Goal: Information Seeking & Learning: Learn about a topic

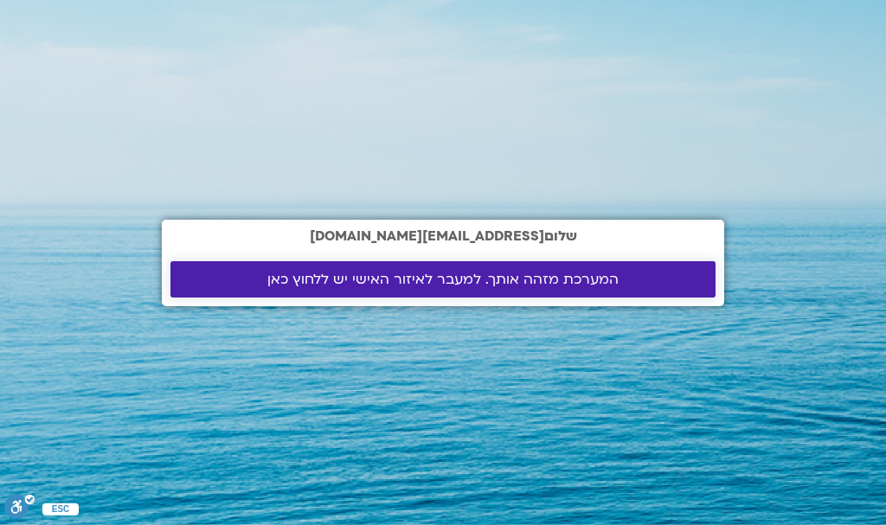
drag, startPoint x: 0, startPoint y: 0, endPoint x: 413, endPoint y: 287, distance: 503.3
click at [413, 287] on span "המערכת מזהה אותך. למעבר לאיזור האישי יש ללחוץ כאן" at bounding box center [442, 280] width 351 height 16
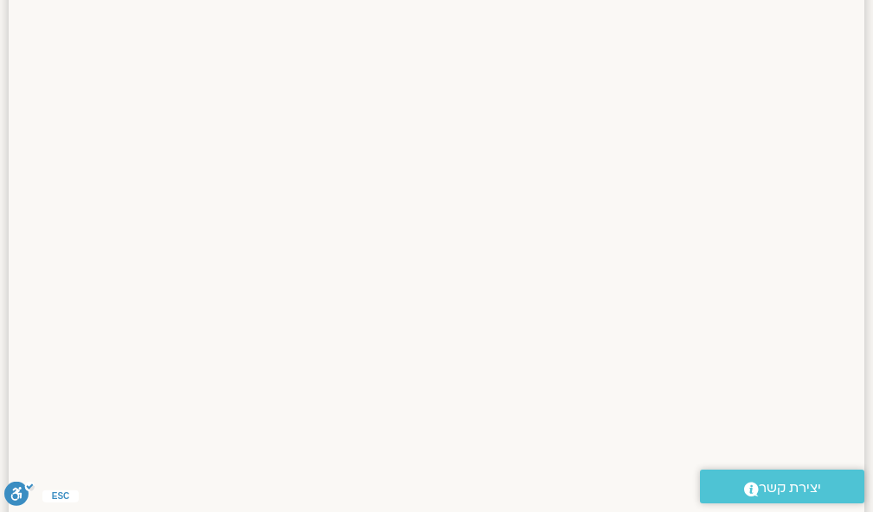
scroll to position [772, 0]
click at [873, 502] on html "דלג לתוכן Main Menu אזור אישי הזמנות התנתקות פרטי המורה הוספת אירוע מפגשים קרוב…" at bounding box center [436, 341] width 873 height 2226
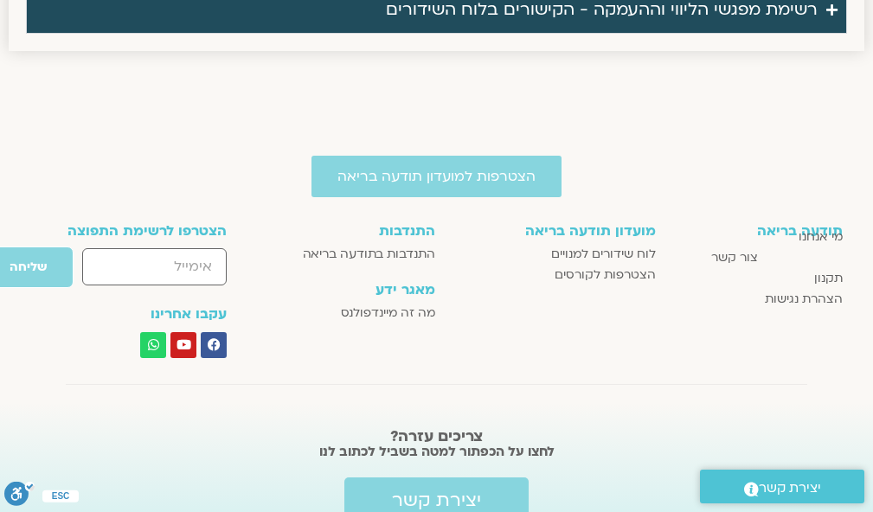
scroll to position [1854, 0]
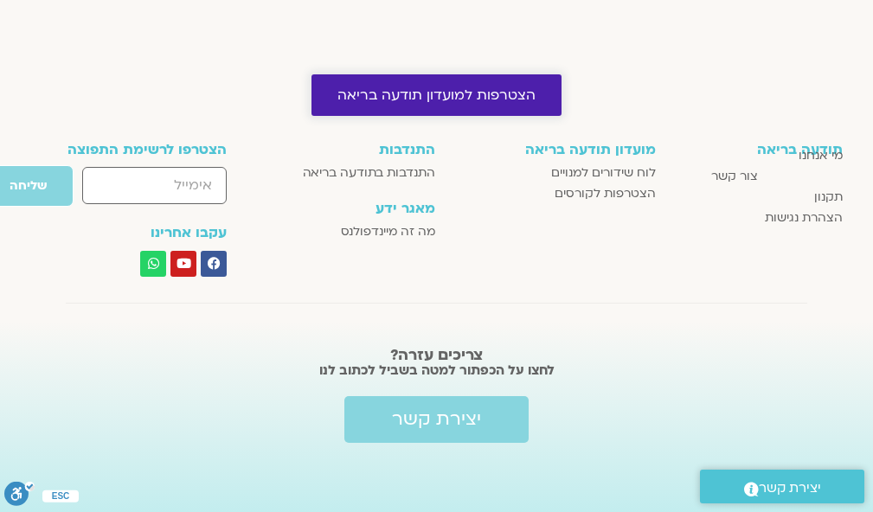
click at [470, 87] on span "הצטרפות למועדון תודעה בריאה" at bounding box center [436, 95] width 198 height 16
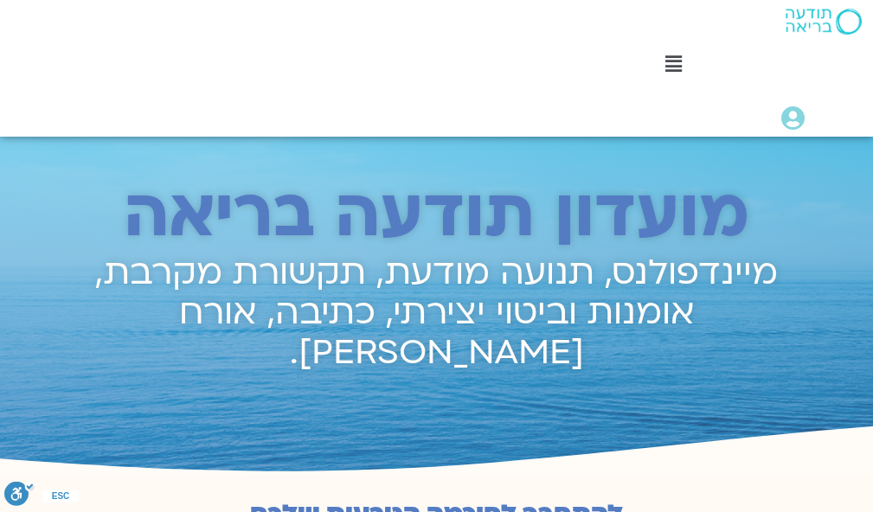
scroll to position [904, 0]
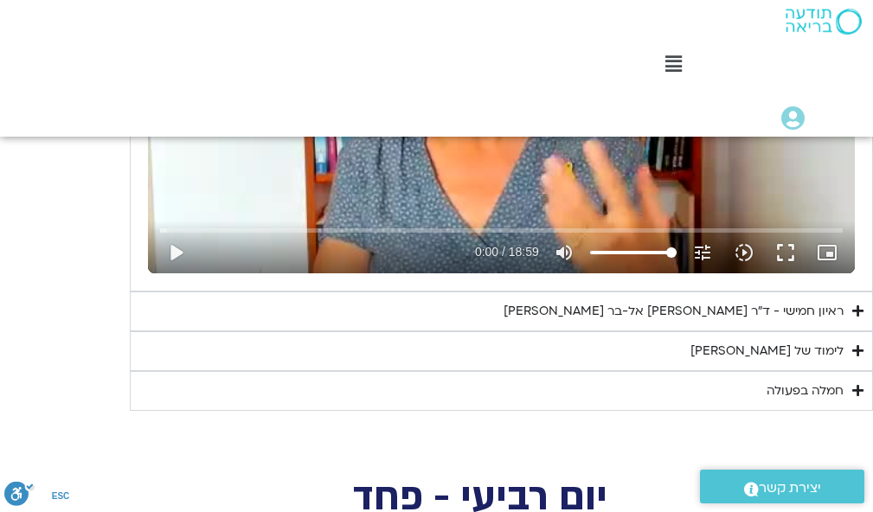
scroll to position [2537, 0]
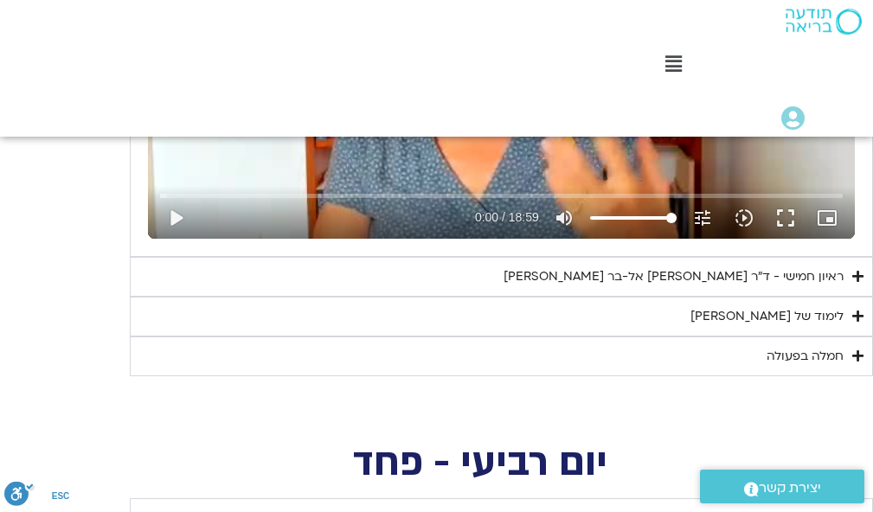
click at [782, 313] on div "לימוד של טארה" at bounding box center [766, 316] width 153 height 21
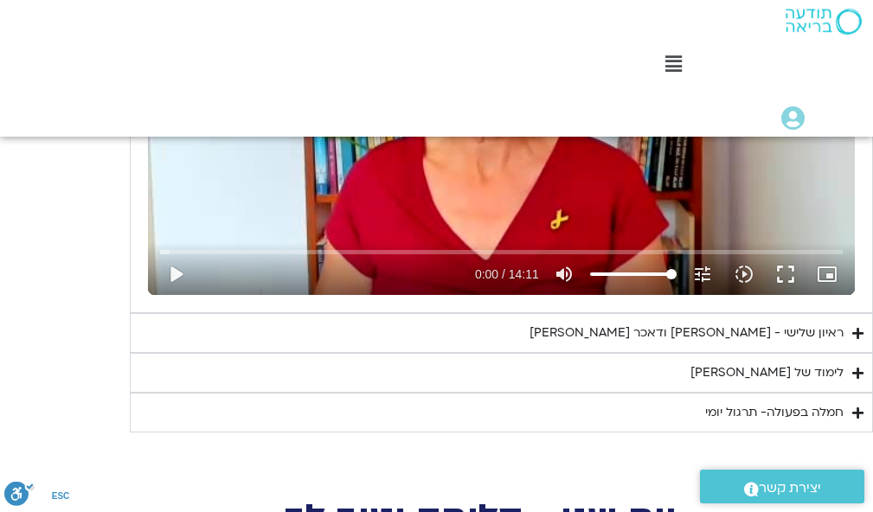
scroll to position [5801, 0]
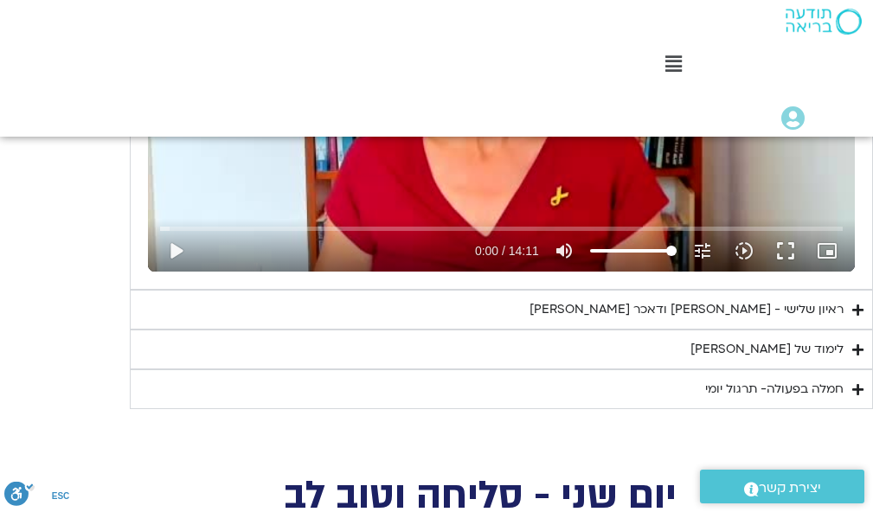
click at [794, 389] on div "חמלה בפעולה- תרגול יומי" at bounding box center [774, 389] width 138 height 21
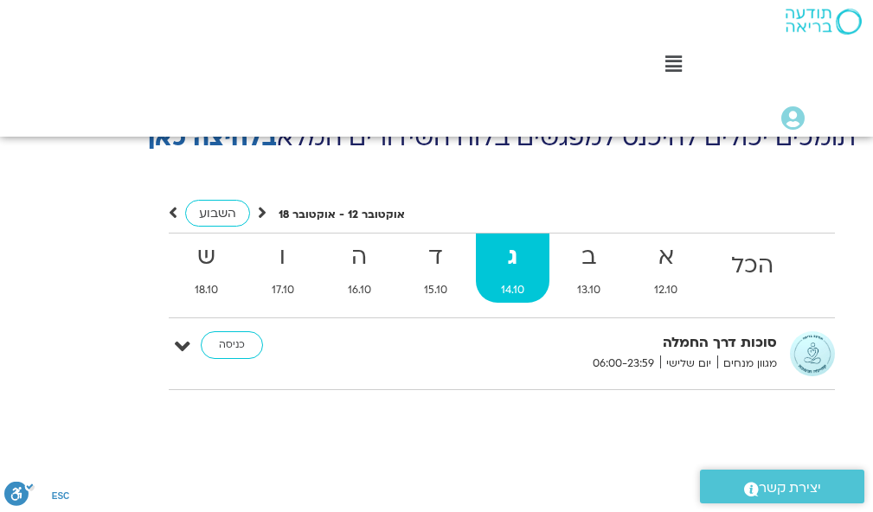
scroll to position [8614, 0]
